Goal: Task Accomplishment & Management: Use online tool/utility

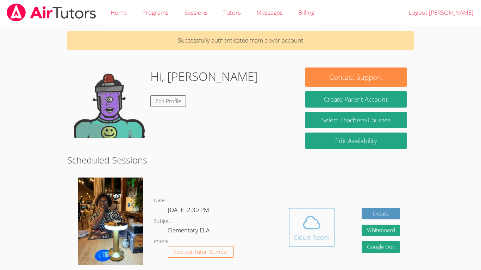
click at [312, 223] on icon at bounding box center [312, 223] width 20 height 20
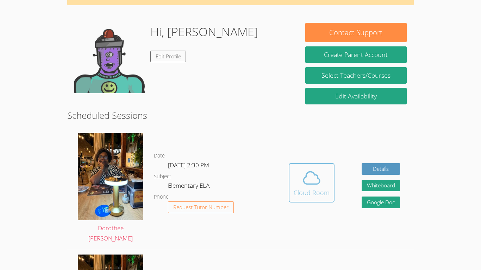
scroll to position [54, 0]
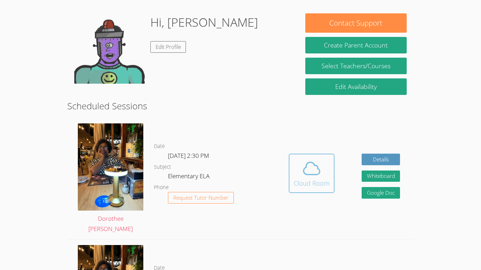
click at [317, 168] on icon at bounding box center [312, 169] width 16 height 12
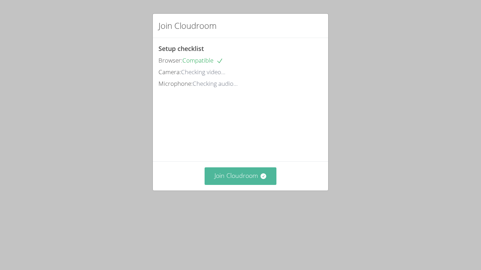
click at [257, 185] on button "Join Cloudroom" at bounding box center [241, 176] width 72 height 17
click at [251, 185] on button "Join Cloudroom" at bounding box center [241, 176] width 72 height 17
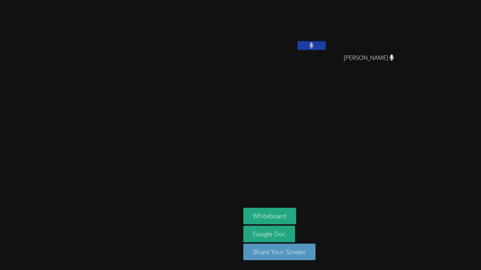
click at [238, 252] on div "Dorothee [PERSON_NAME]" at bounding box center [120, 135] width 235 height 265
